Goal: Find specific page/section: Find specific page/section

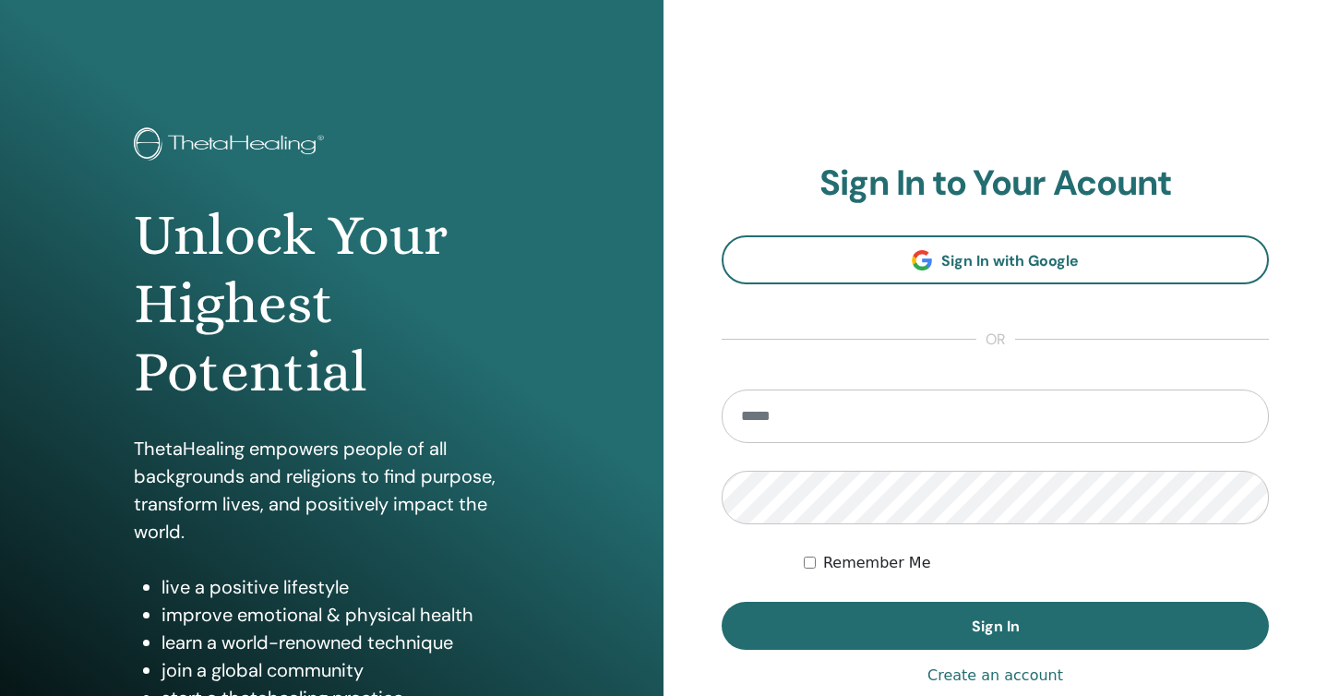
type input "**********"
click at [838, 566] on label "Remember Me" at bounding box center [877, 563] width 108 height 22
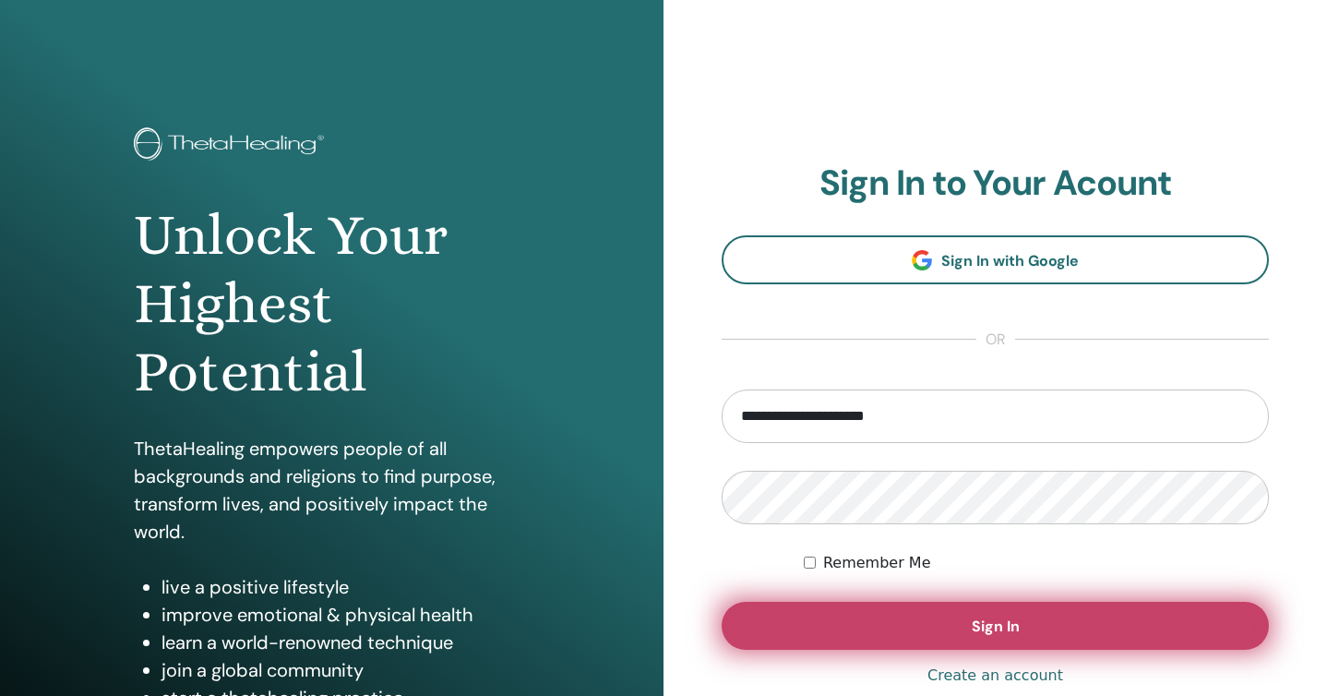
click at [875, 628] on button "Sign In" at bounding box center [995, 626] width 547 height 48
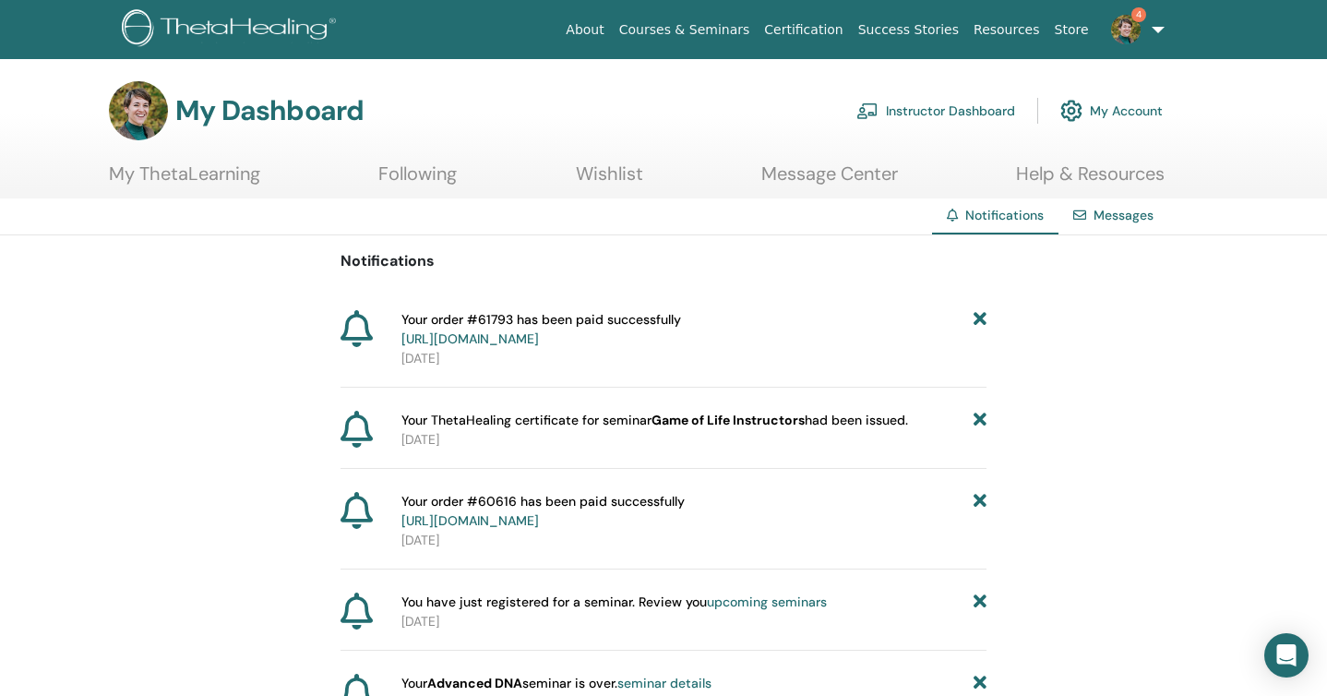
click at [927, 111] on link "Instructor Dashboard" at bounding box center [936, 110] width 159 height 41
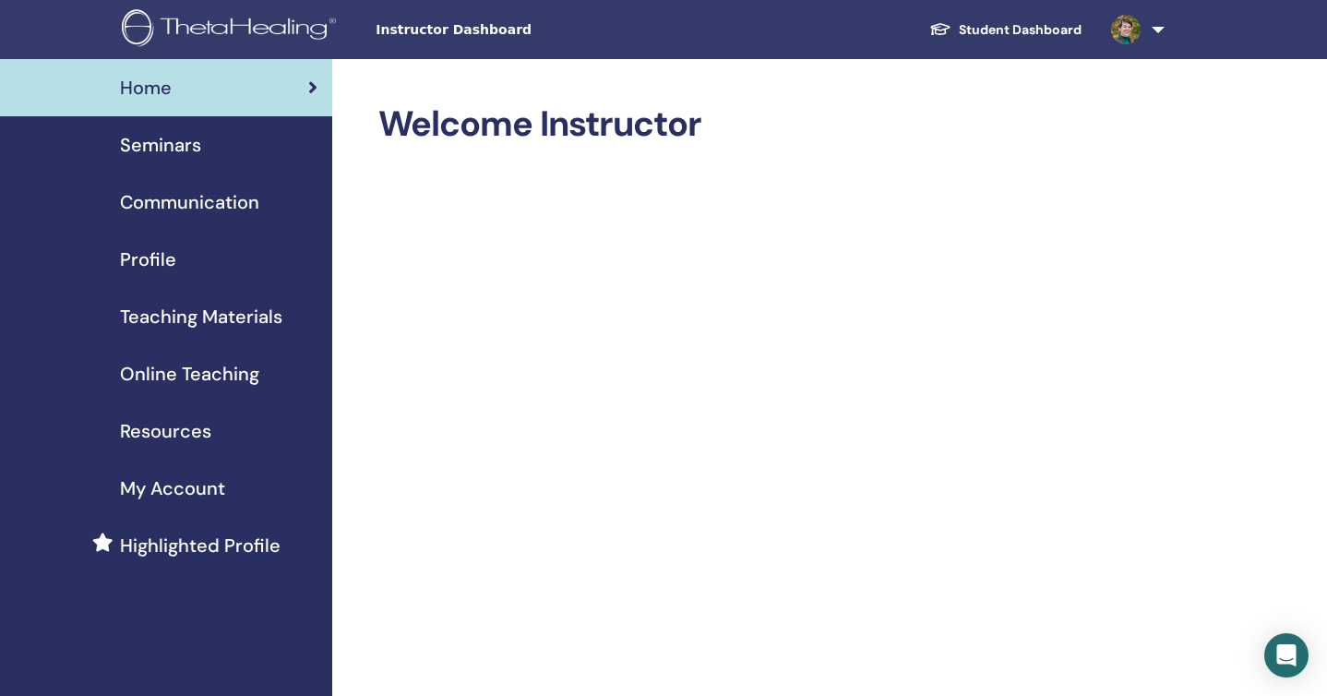
click at [208, 318] on span "Teaching Materials" at bounding box center [201, 317] width 162 height 28
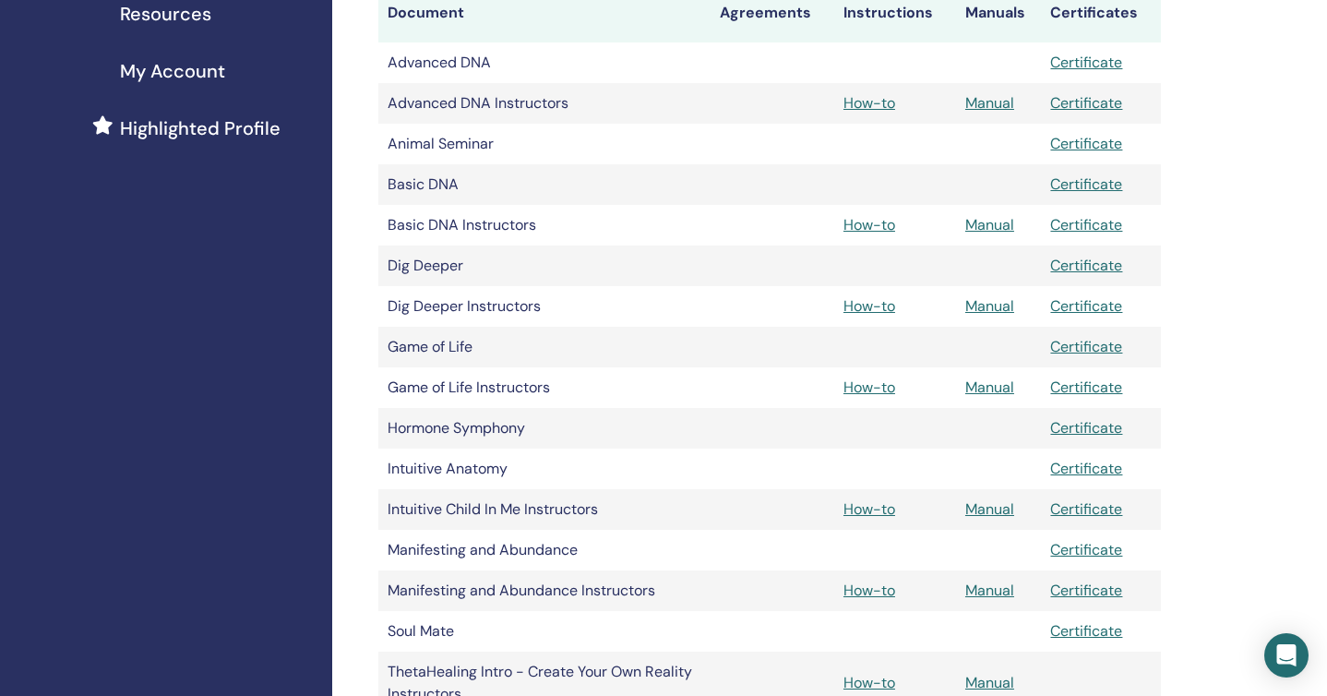
scroll to position [413, 0]
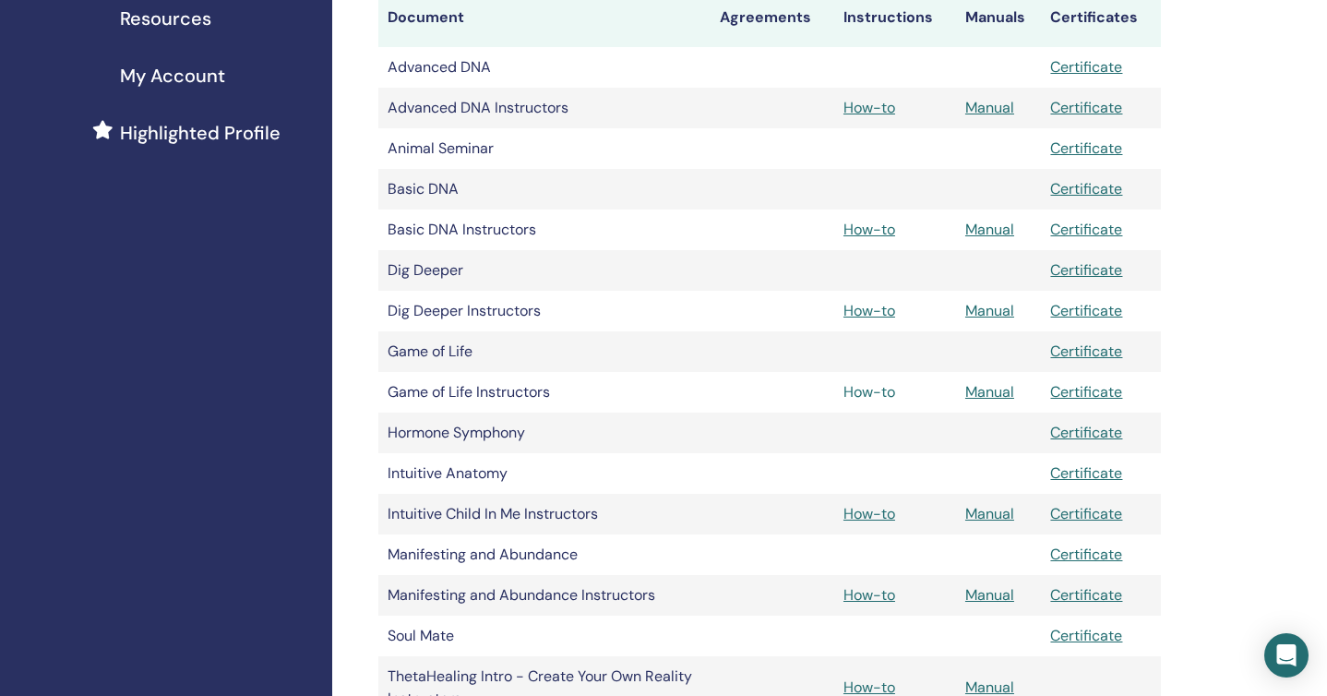
click at [875, 391] on link "How-to" at bounding box center [870, 391] width 52 height 19
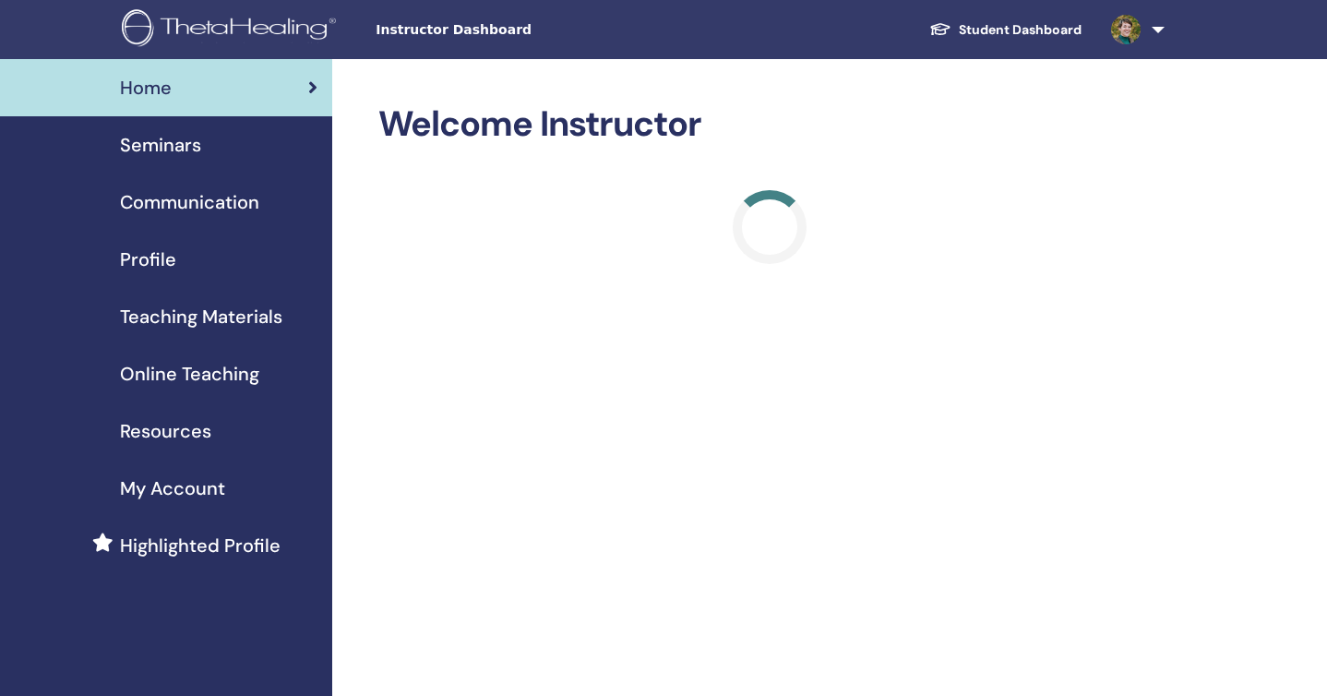
click at [993, 24] on link "Student Dashboard" at bounding box center [1006, 30] width 182 height 34
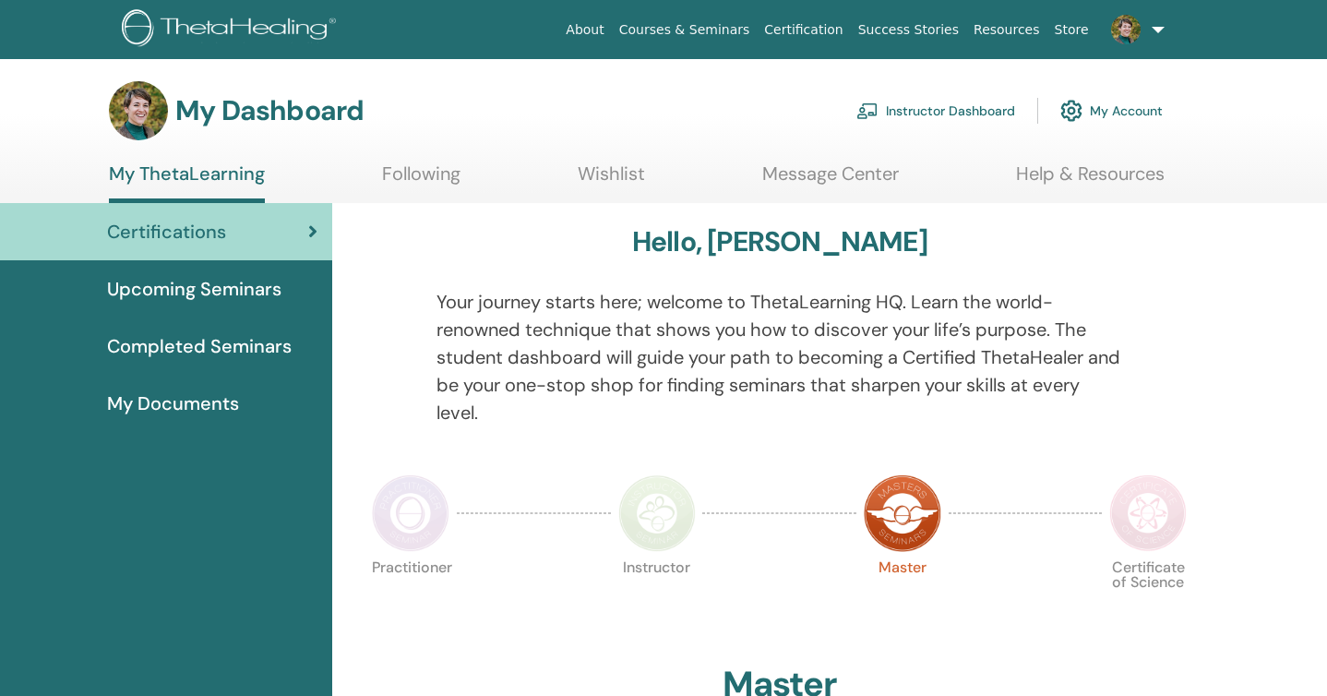
click at [265, 294] on span "Upcoming Seminars" at bounding box center [194, 289] width 174 height 28
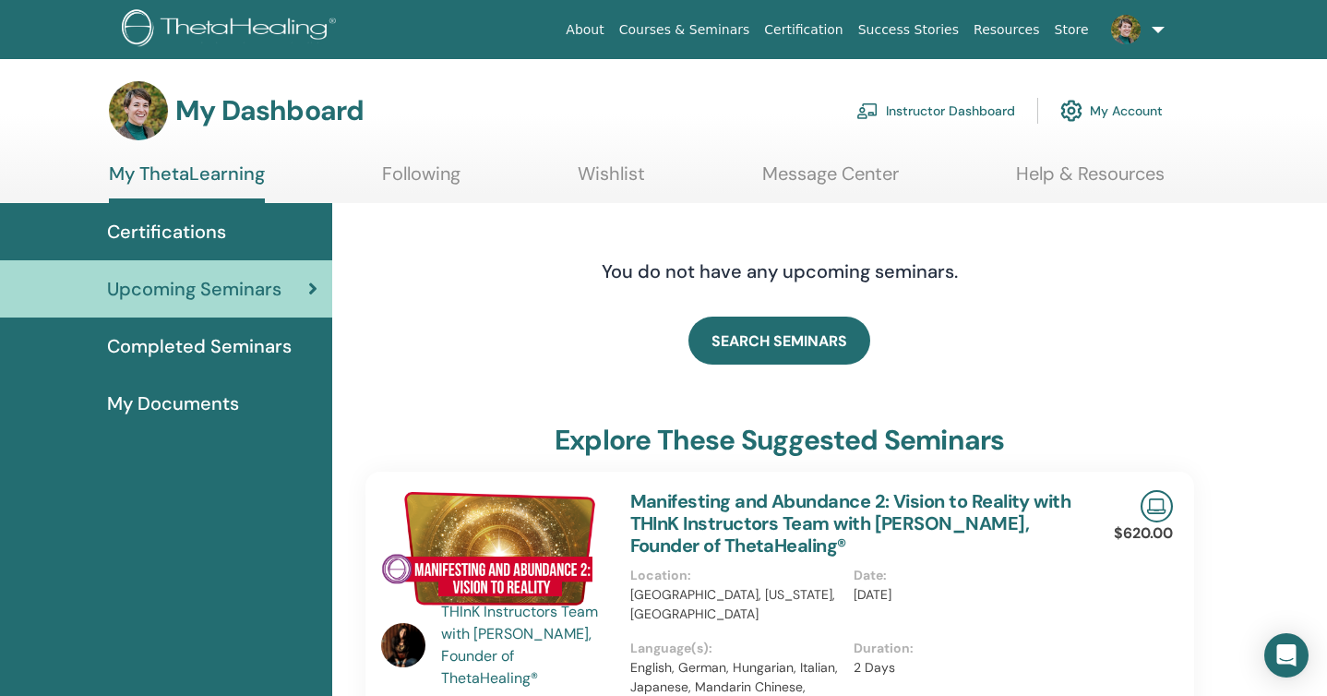
click at [722, 28] on link "Courses & Seminars" at bounding box center [685, 30] width 146 height 34
